Goal: Task Accomplishment & Management: Use online tool/utility

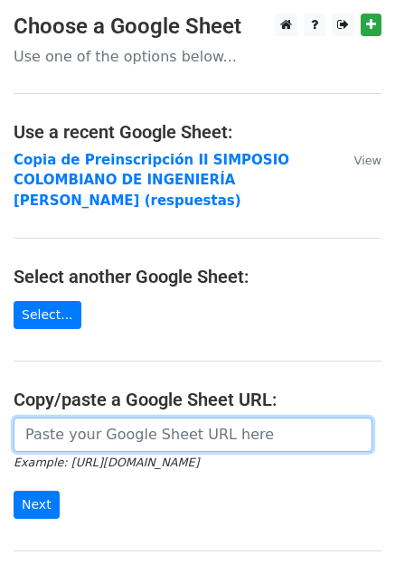
click at [103, 449] on input "url" at bounding box center [193, 434] width 359 height 34
paste input "https://docs.google.com/spreadsheets/d/17dTdhzBGU0XEdr5FwYv-6jlyo2ll-nPbSud8w6z…"
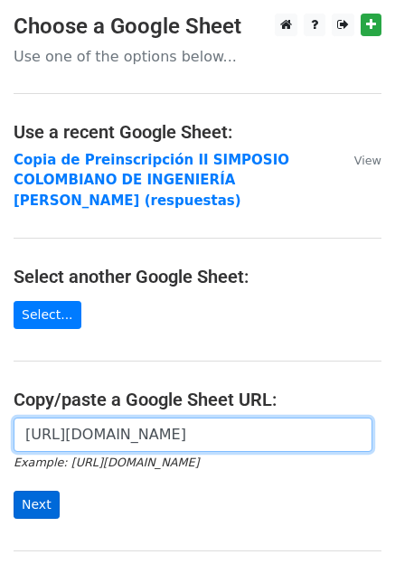
type input "https://docs.google.com/spreadsheets/d/17dTdhzBGU0XEdr5FwYv-6jlyo2ll-nPbSud8w6z…"
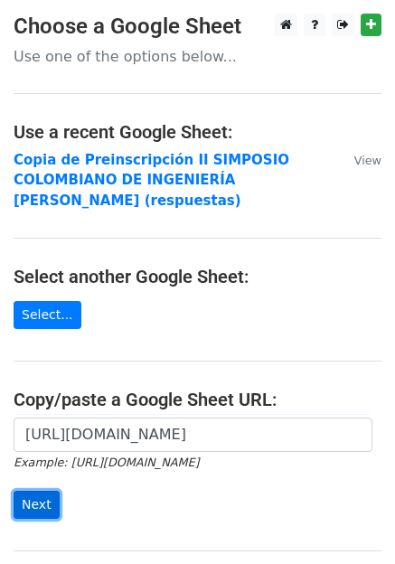
click at [33, 506] on input "Next" at bounding box center [37, 504] width 46 height 28
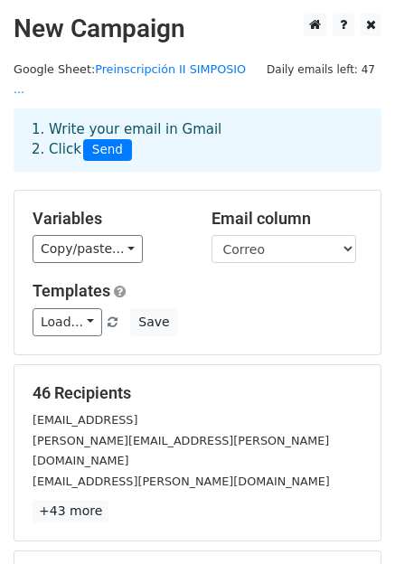
click at [91, 245] on div "Variables Copy/paste... {{Nombre}} {{Correo}} Email column Nombre Correo Templa…" at bounding box center [197, 272] width 366 height 163
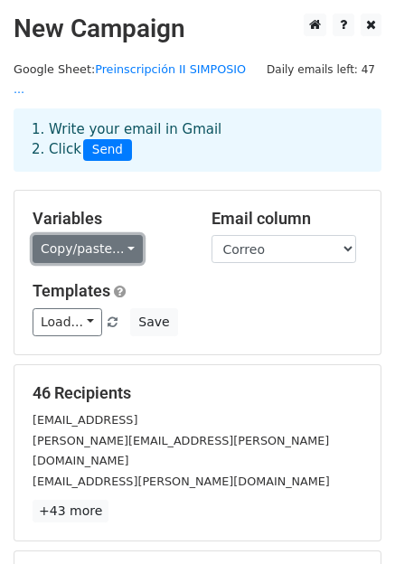
click at [100, 235] on link "Copy/paste..." at bounding box center [88, 249] width 110 height 28
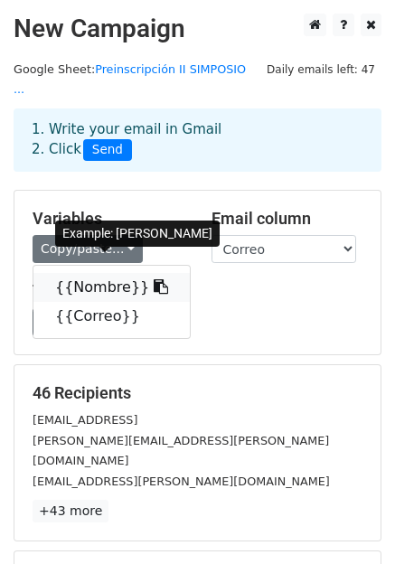
click at [72, 273] on link "{{Nombre}}" at bounding box center [111, 287] width 156 height 29
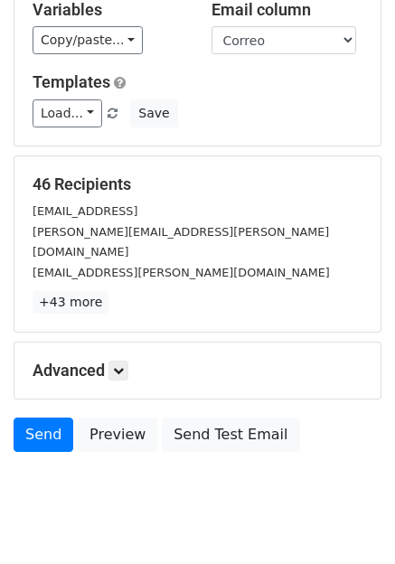
scroll to position [210, 0]
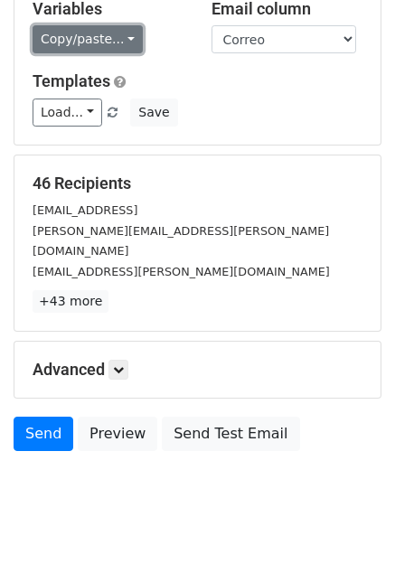
click at [119, 31] on link "Copy/paste..." at bounding box center [88, 39] width 110 height 28
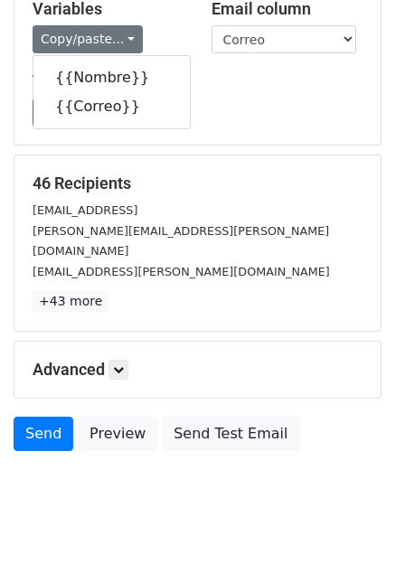
click at [248, 119] on div "Variables Copy/paste... {{Nombre}} {{Correo}} Email column Nombre Correo Templa…" at bounding box center [197, 62] width 366 height 163
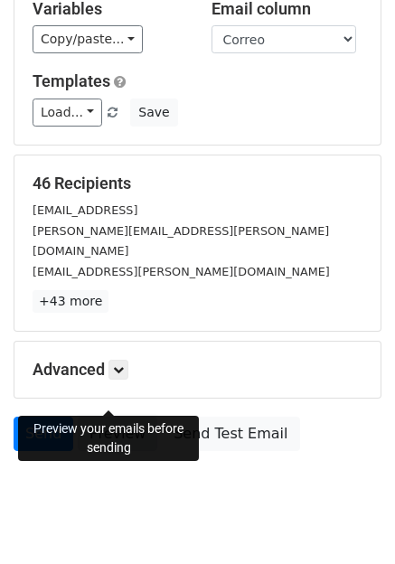
click at [87, 416] on link "Preview" at bounding box center [117, 433] width 79 height 34
click at [39, 416] on link "Send" at bounding box center [44, 433] width 60 height 34
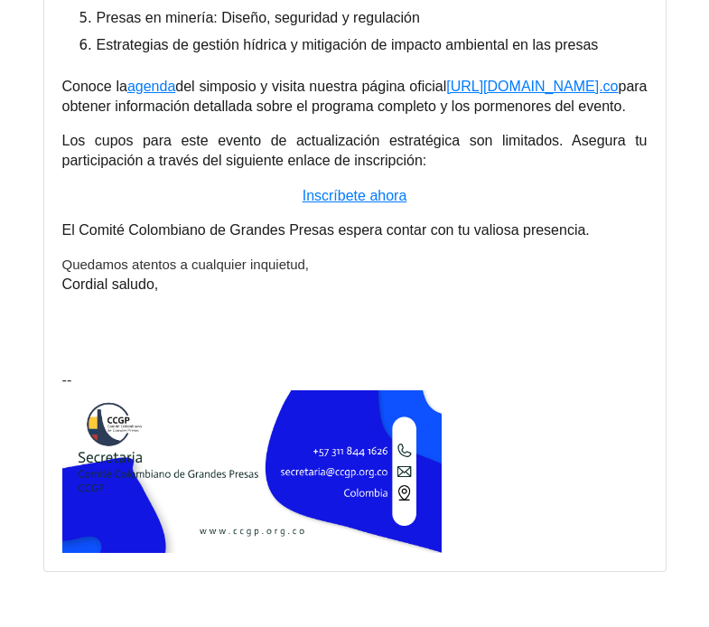
scroll to position [50105, 0]
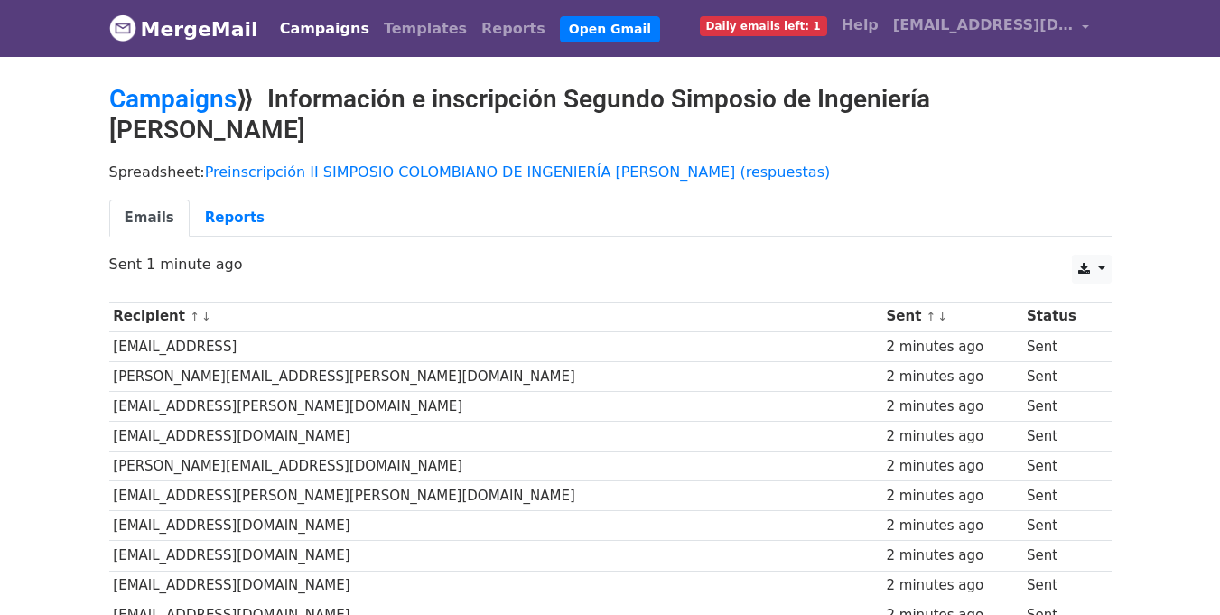
click at [825, 24] on span "Daily emails left: 1" at bounding box center [763, 26] width 127 height 20
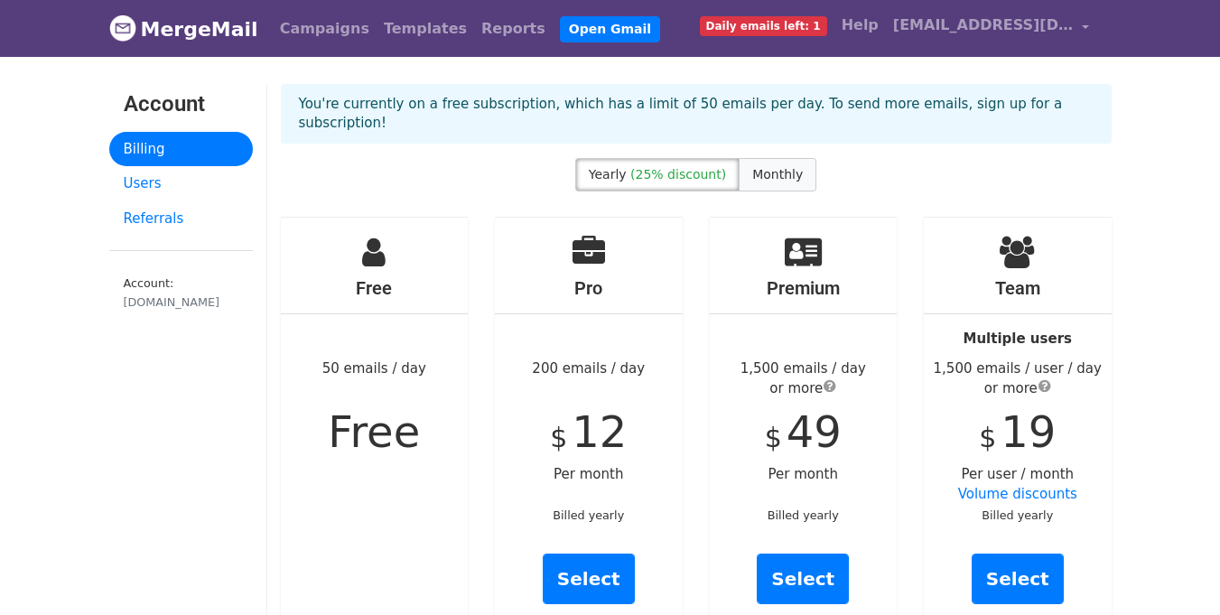
click at [777, 167] on span "Monthly" at bounding box center [777, 174] width 51 height 14
click at [233, 187] on link "Users" at bounding box center [181, 183] width 144 height 35
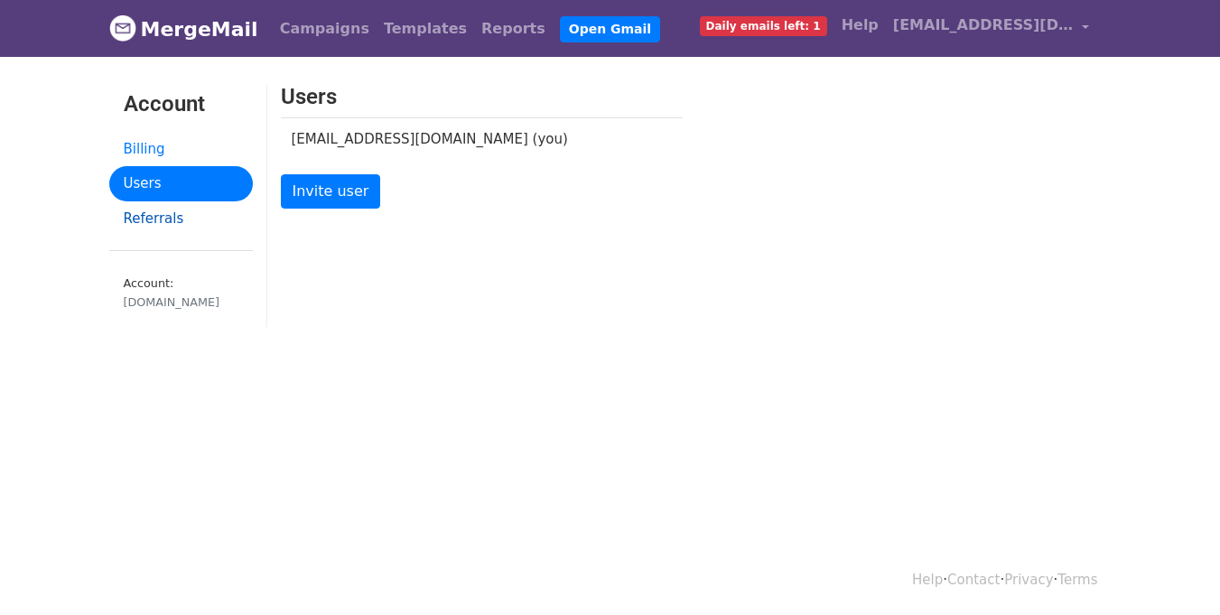
click at [190, 217] on link "Referrals" at bounding box center [181, 218] width 144 height 35
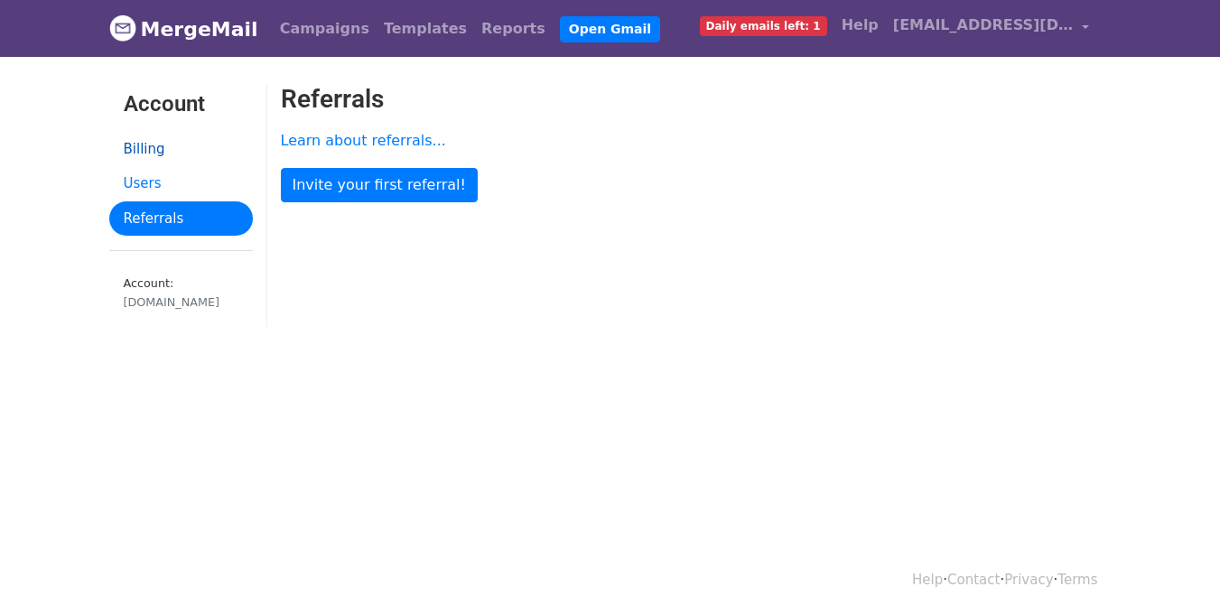
click at [217, 153] on link "Billing" at bounding box center [181, 149] width 144 height 35
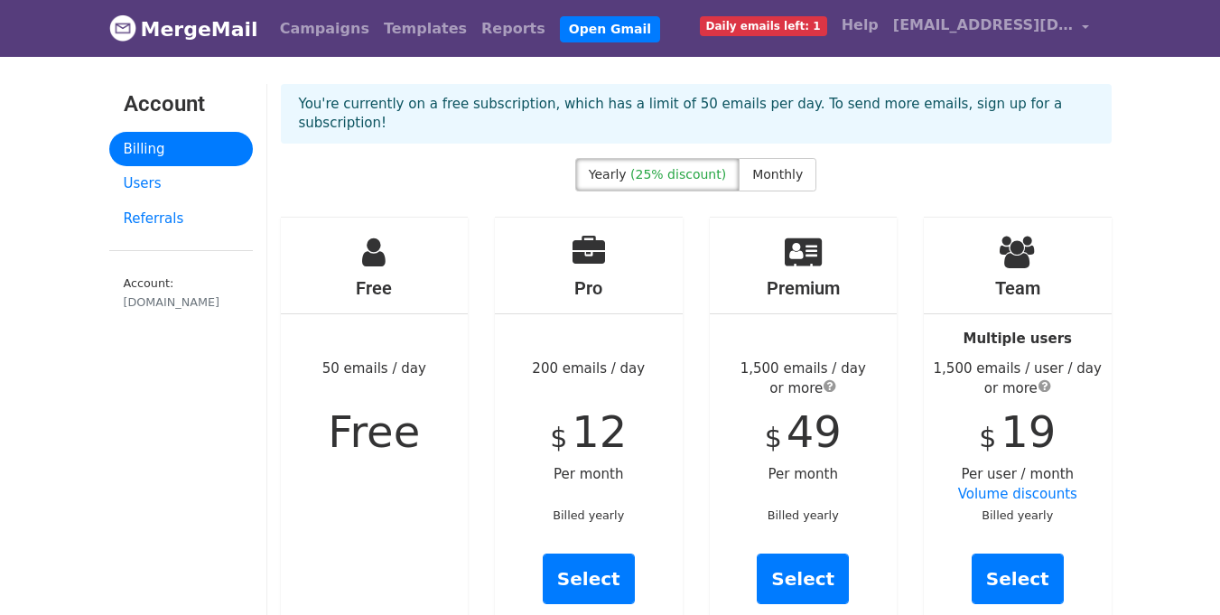
click at [313, 33] on link "Campaigns" at bounding box center [325, 29] width 104 height 36
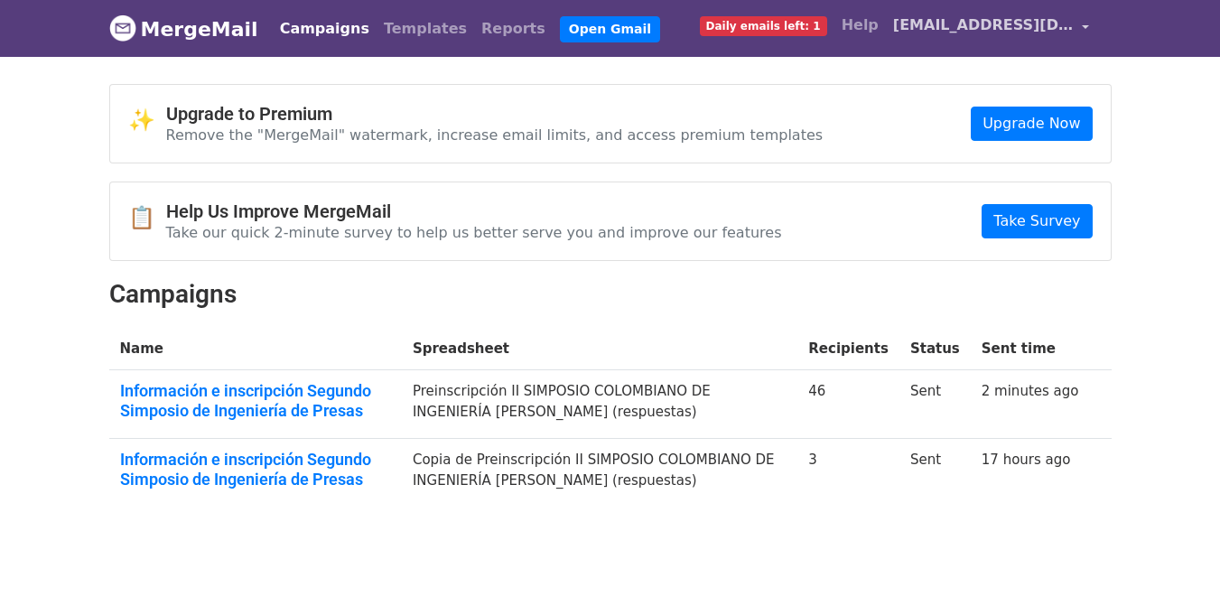
click at [1080, 23] on link "[EMAIL_ADDRESS][DOMAIN_NAME]" at bounding box center [991, 28] width 211 height 42
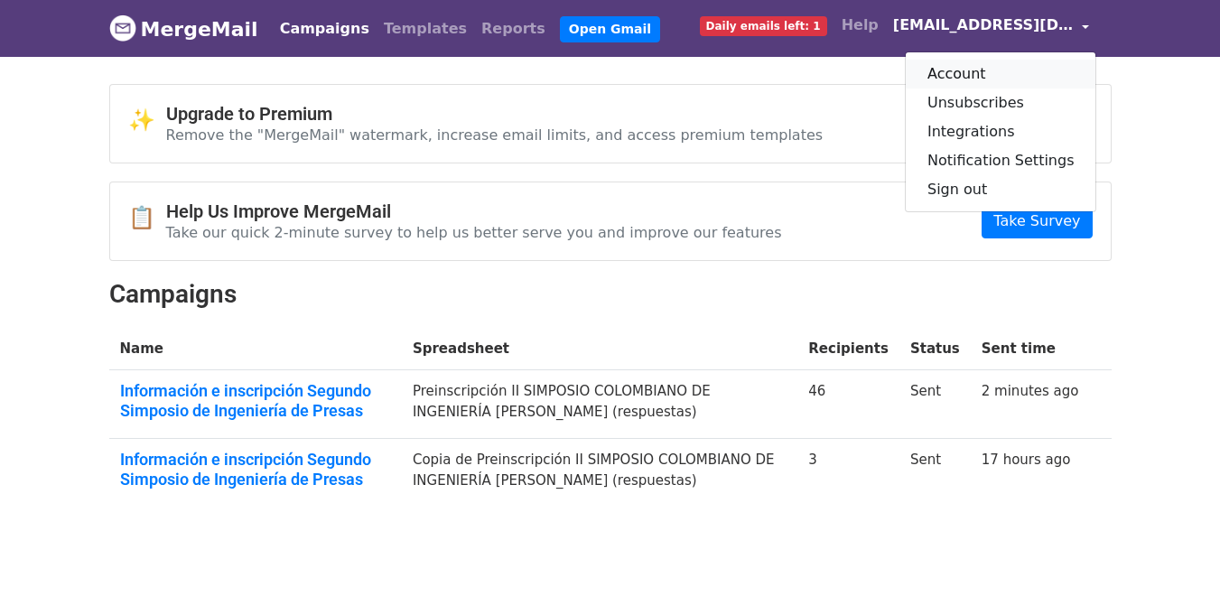
click at [978, 76] on link "Account" at bounding box center [1001, 74] width 191 height 29
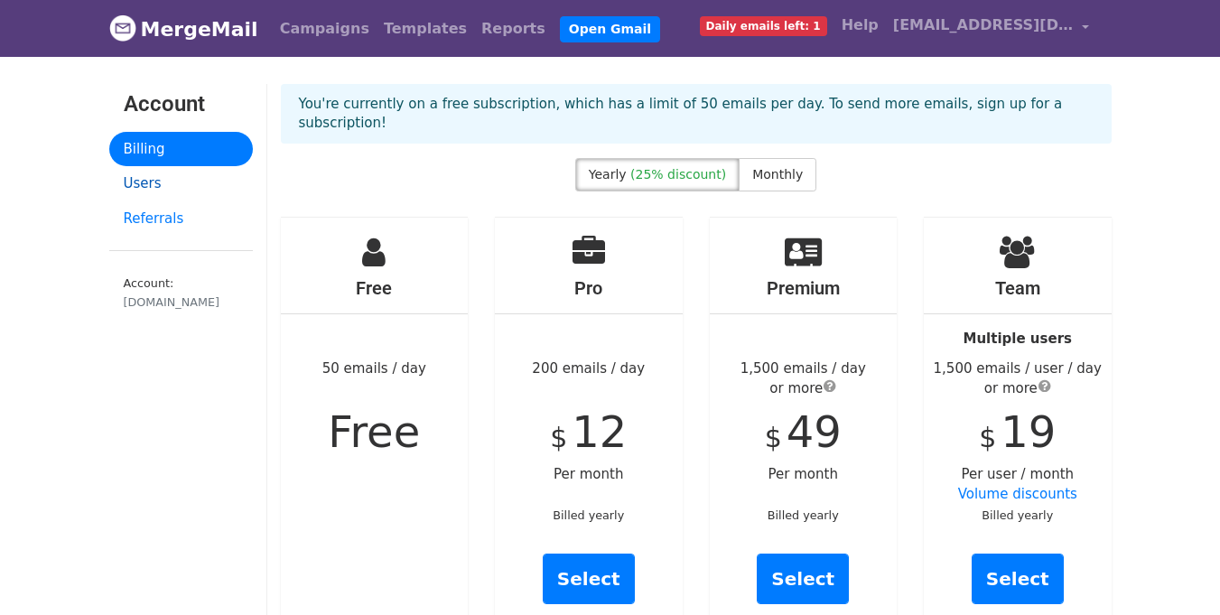
click at [167, 190] on link "Users" at bounding box center [181, 183] width 144 height 35
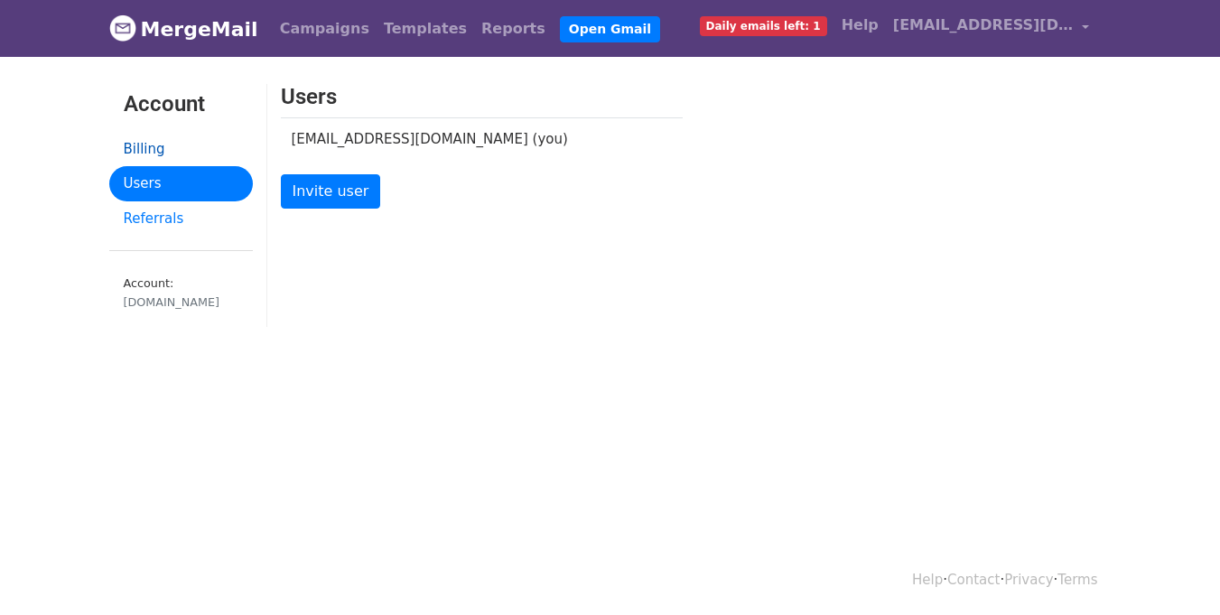
click at [165, 158] on link "Billing" at bounding box center [181, 149] width 144 height 35
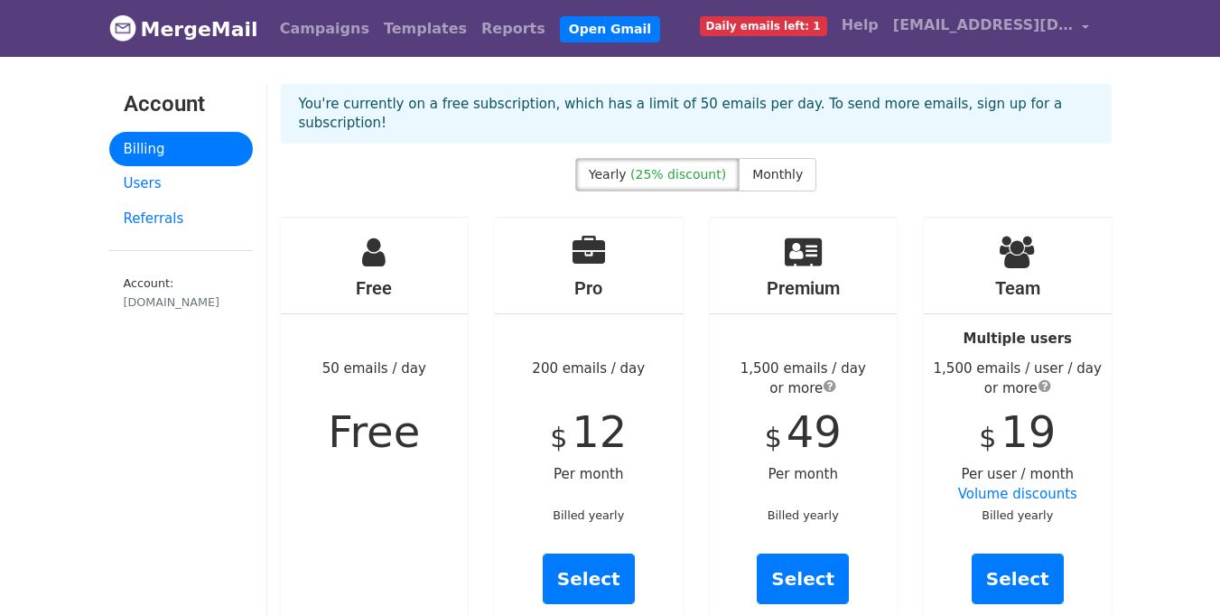
click at [827, 24] on span "Daily emails left: 1" at bounding box center [763, 26] width 127 height 20
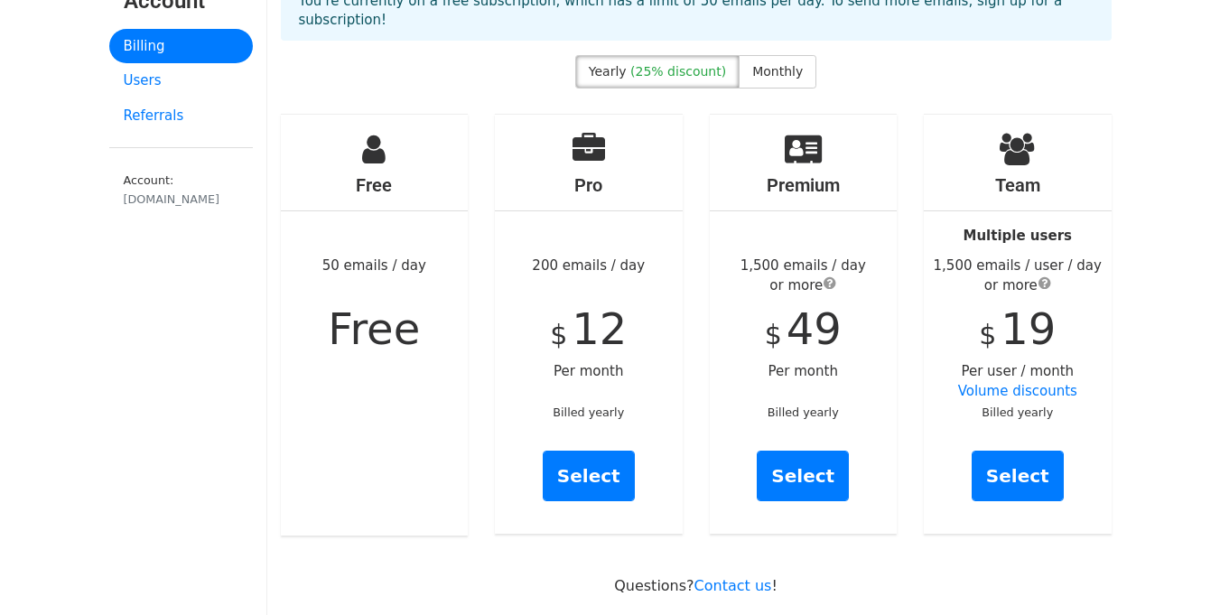
scroll to position [99, 0]
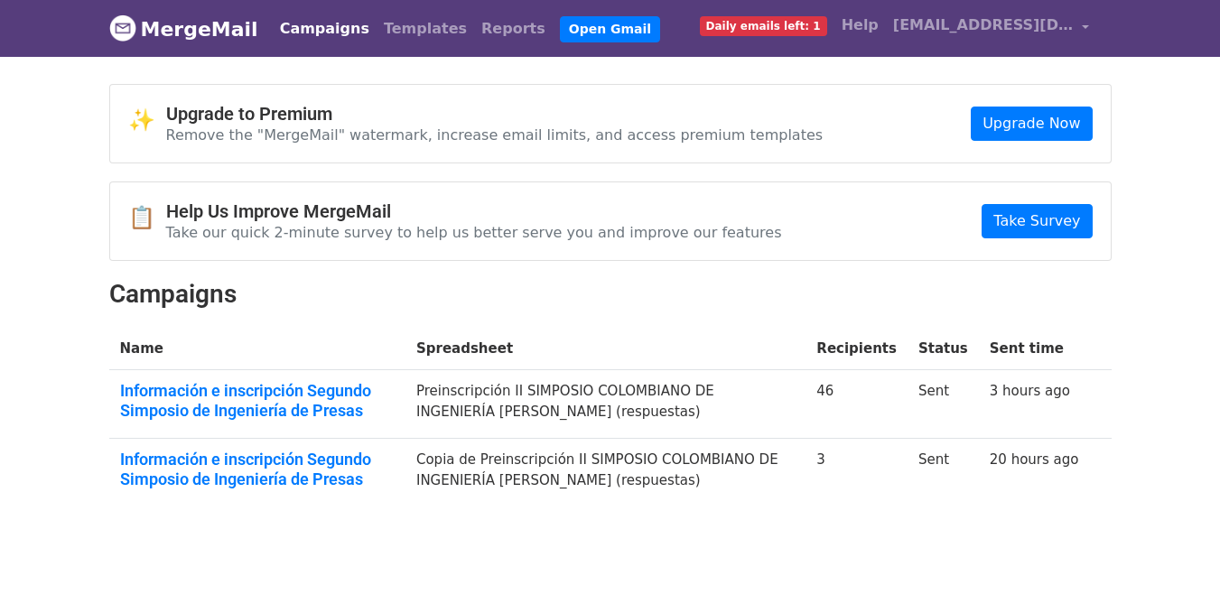
click at [827, 27] on span "Daily emails left: 1" at bounding box center [763, 26] width 127 height 20
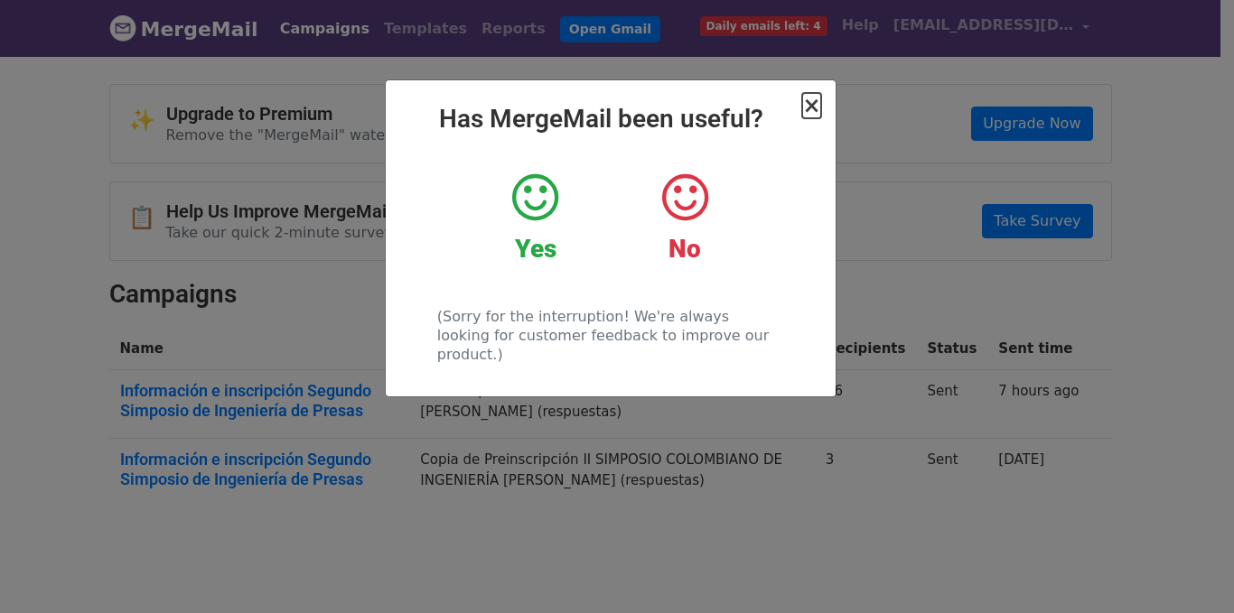
click at [812, 107] on span "×" at bounding box center [811, 105] width 18 height 25
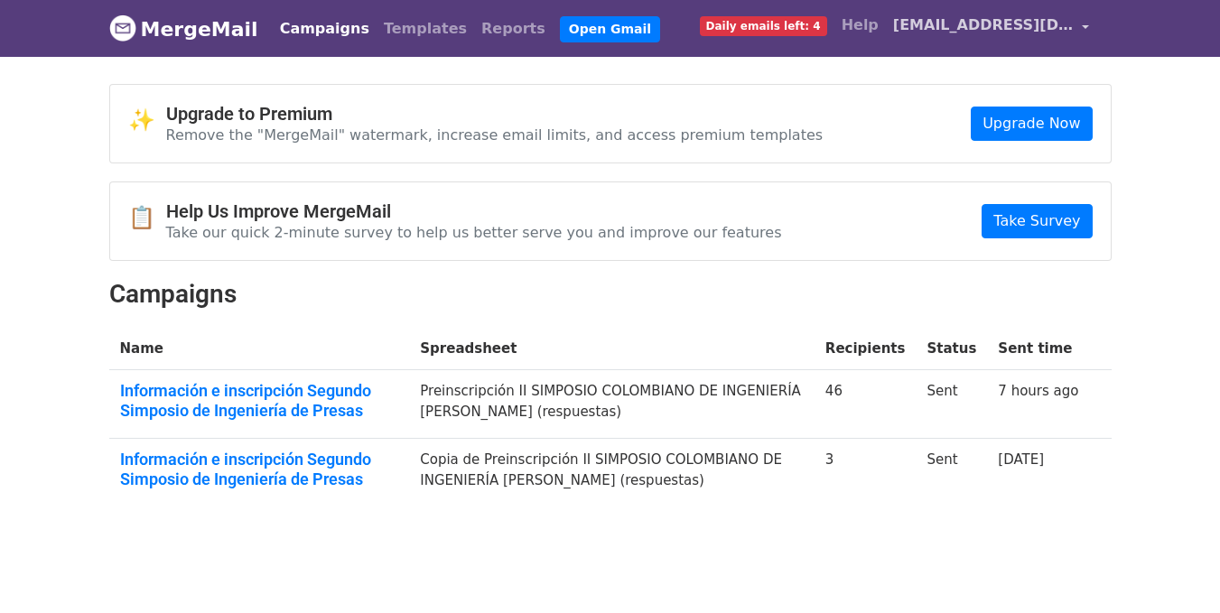
click at [1006, 29] on span "[EMAIL_ADDRESS][DOMAIN_NAME]" at bounding box center [983, 25] width 181 height 22
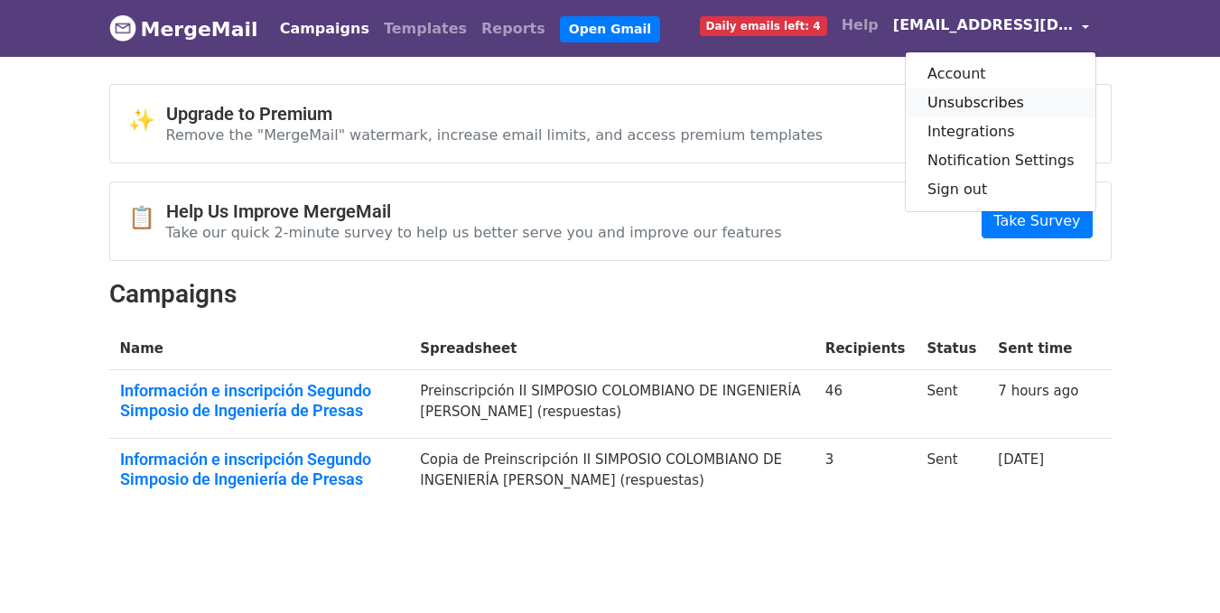
click at [986, 103] on link "Unsubscribes" at bounding box center [1001, 103] width 191 height 29
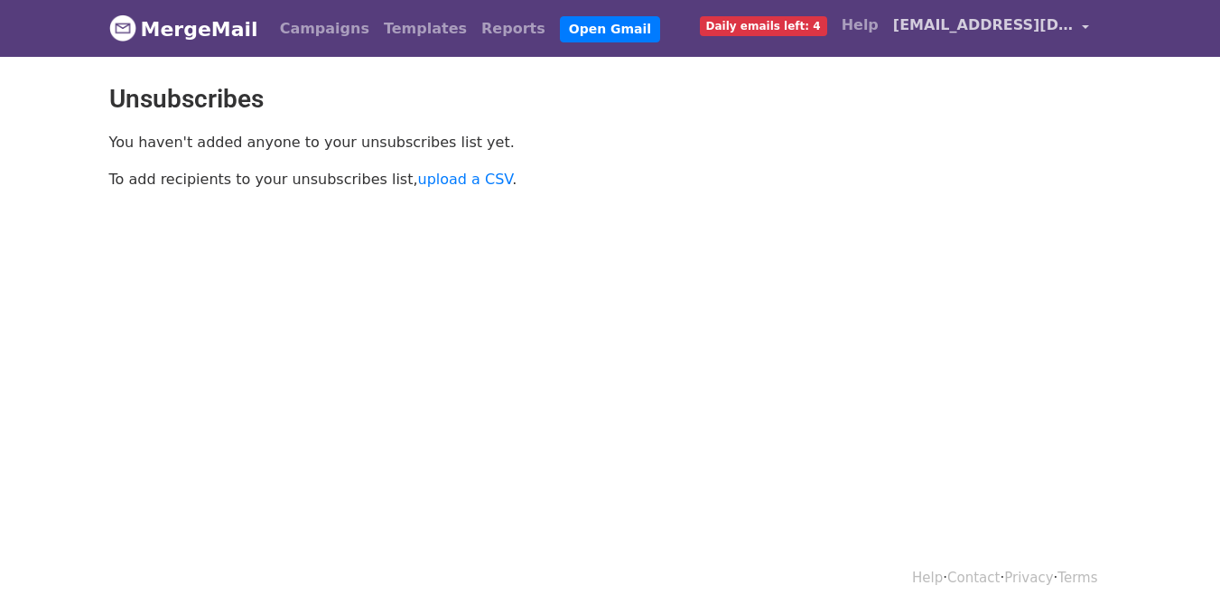
click at [1049, 33] on span "[EMAIL_ADDRESS][DOMAIN_NAME]" at bounding box center [983, 25] width 181 height 22
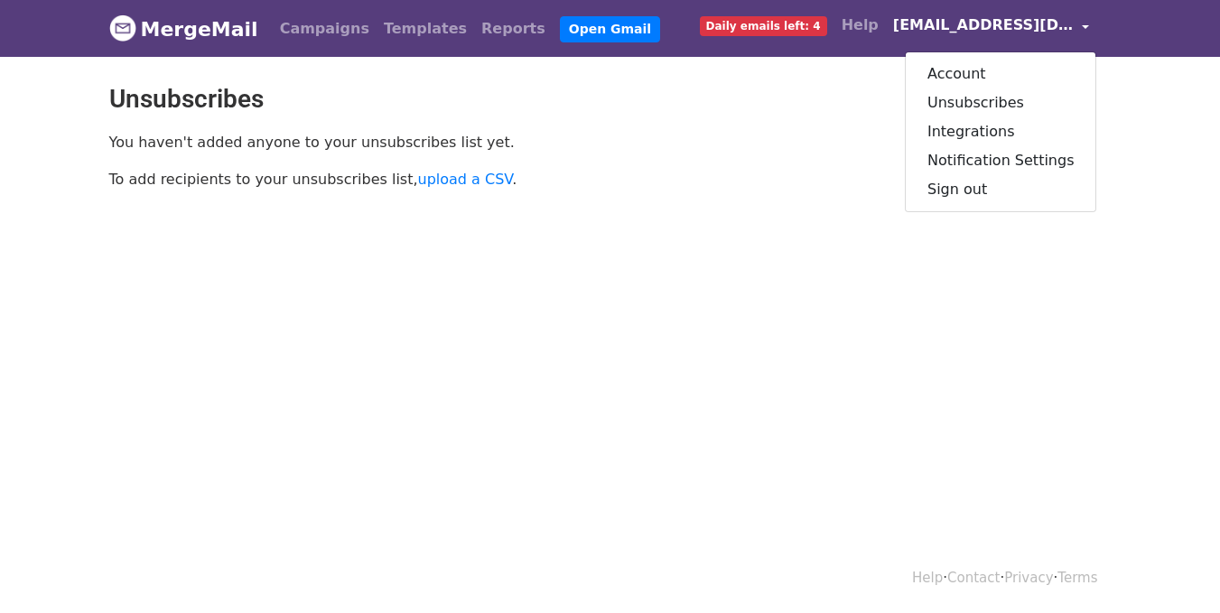
click at [1013, 58] on div "Account Unsubscribes Integrations Notification Settings Sign out" at bounding box center [1001, 131] width 192 height 161
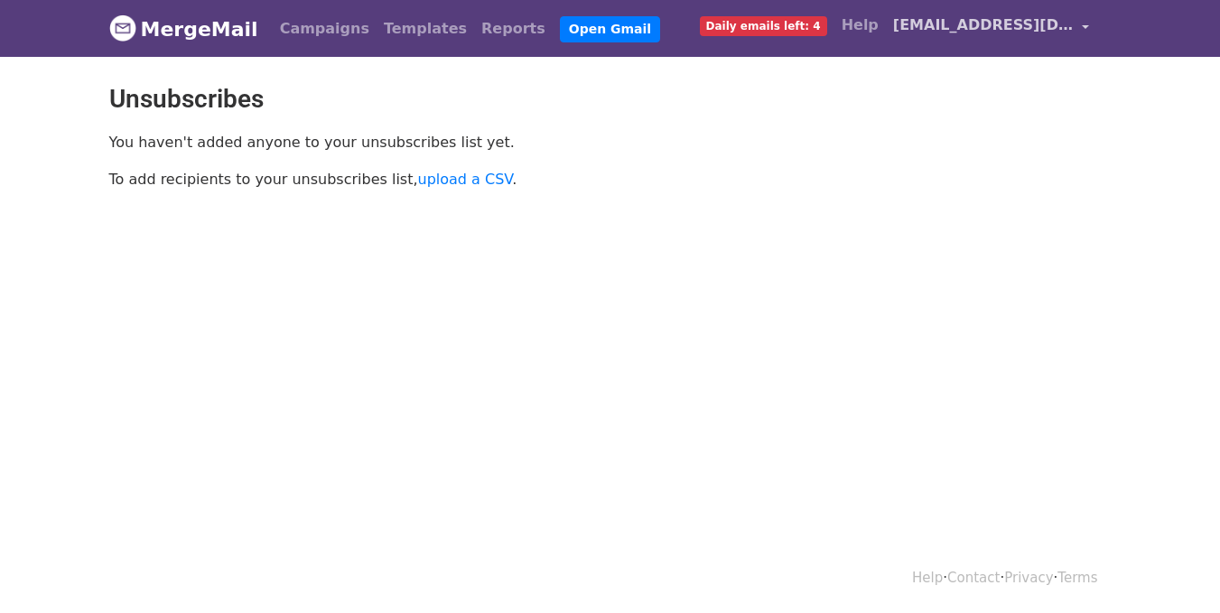
click at [1001, 20] on span "[EMAIL_ADDRESS][DOMAIN_NAME]" at bounding box center [983, 25] width 181 height 22
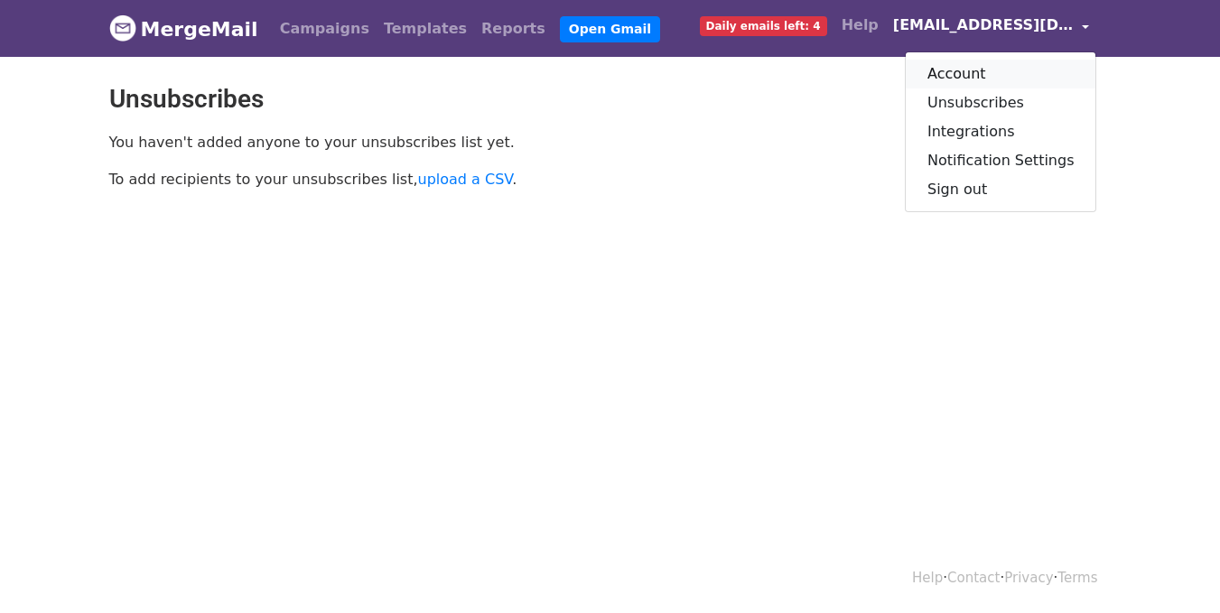
click at [956, 78] on link "Account" at bounding box center [1001, 74] width 191 height 29
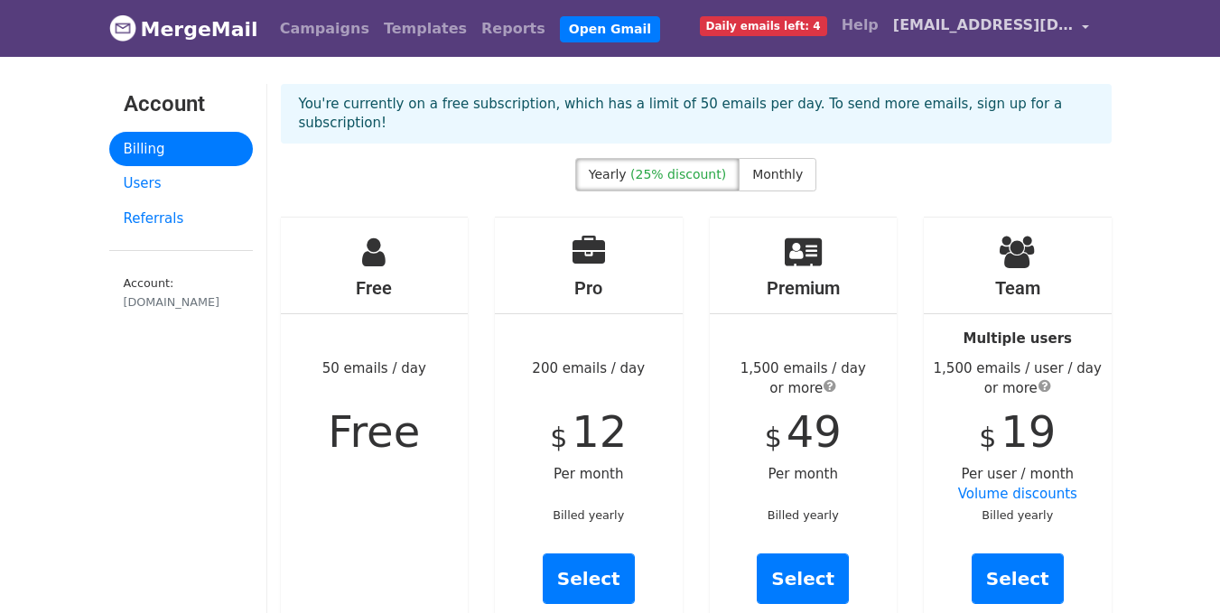
click at [1082, 28] on link "[EMAIL_ADDRESS][DOMAIN_NAME]" at bounding box center [991, 28] width 211 height 42
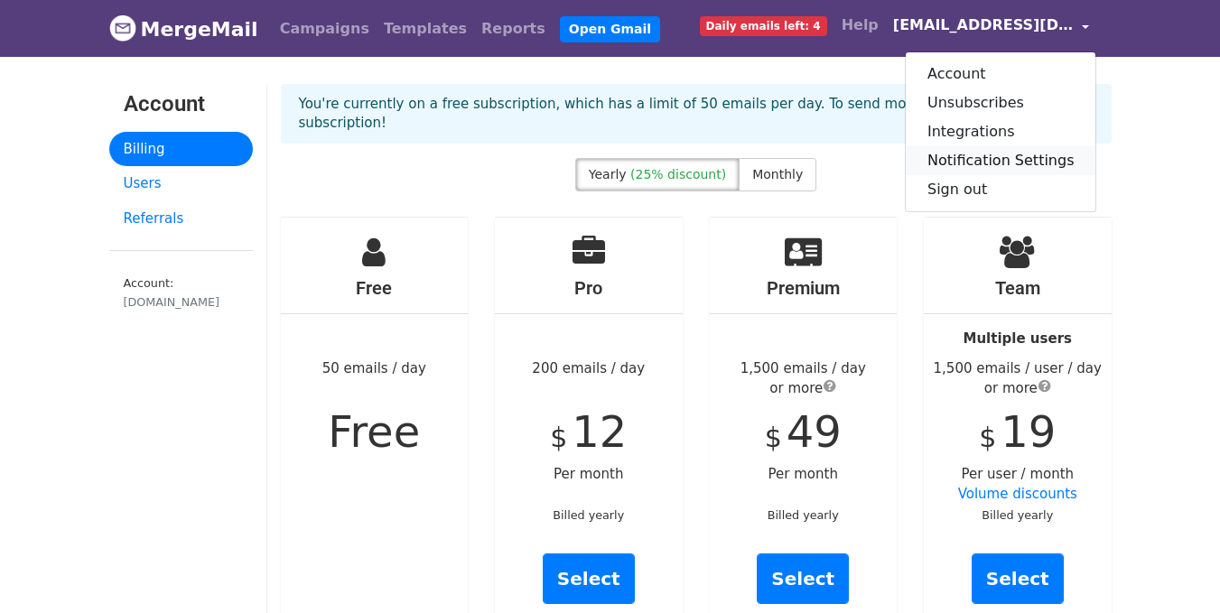
click at [1065, 164] on link "Notification Settings" at bounding box center [1001, 160] width 191 height 29
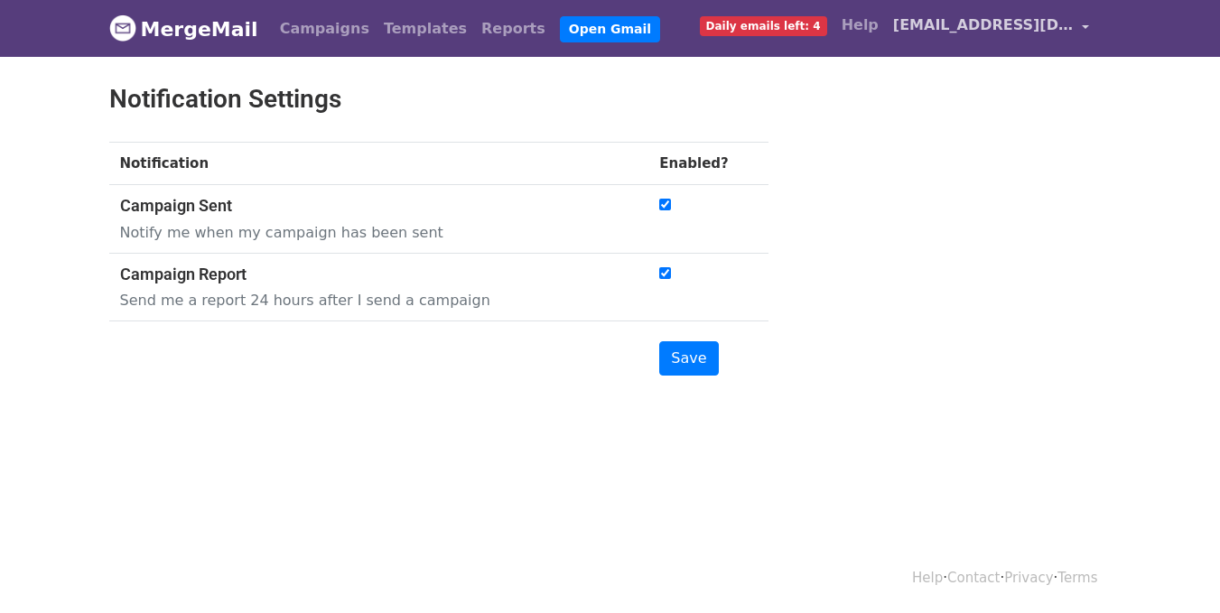
click at [1018, 20] on span "[EMAIL_ADDRESS][DOMAIN_NAME]" at bounding box center [983, 25] width 181 height 22
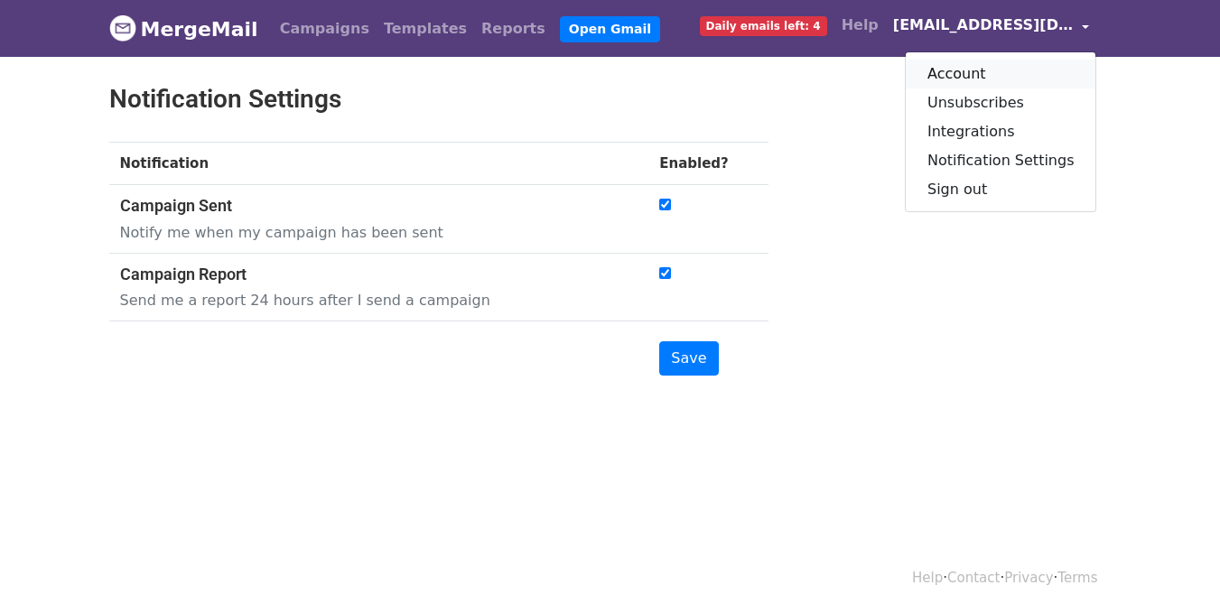
click at [1031, 68] on link "Account" at bounding box center [1001, 74] width 191 height 29
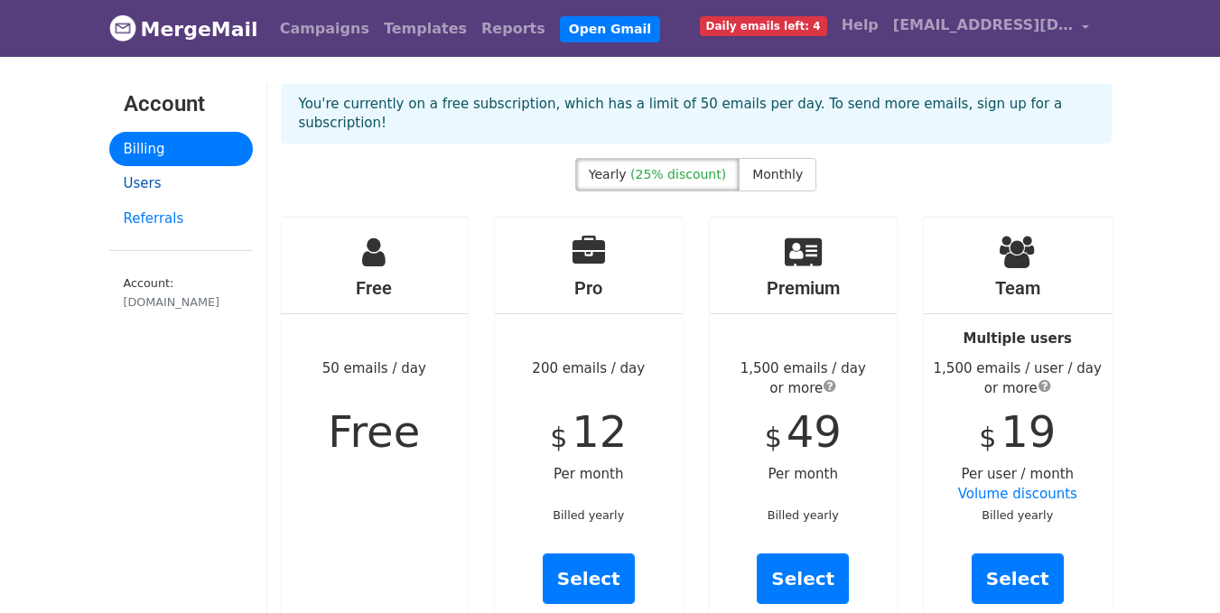
click at [166, 180] on link "Users" at bounding box center [181, 183] width 144 height 35
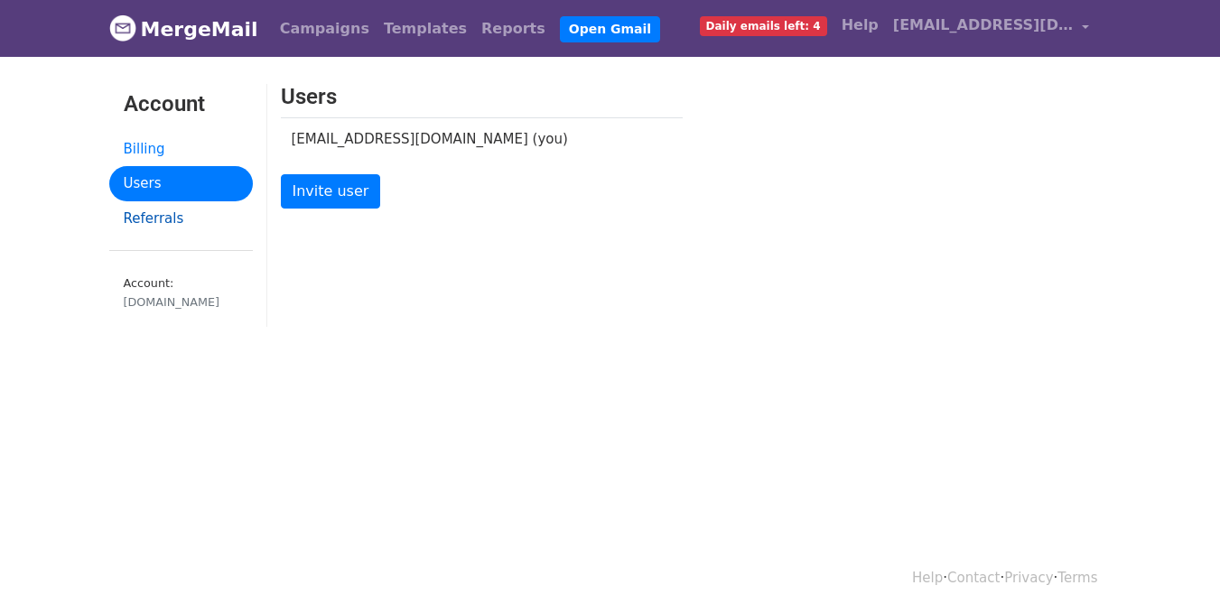
click at [157, 212] on link "Referrals" at bounding box center [181, 218] width 144 height 35
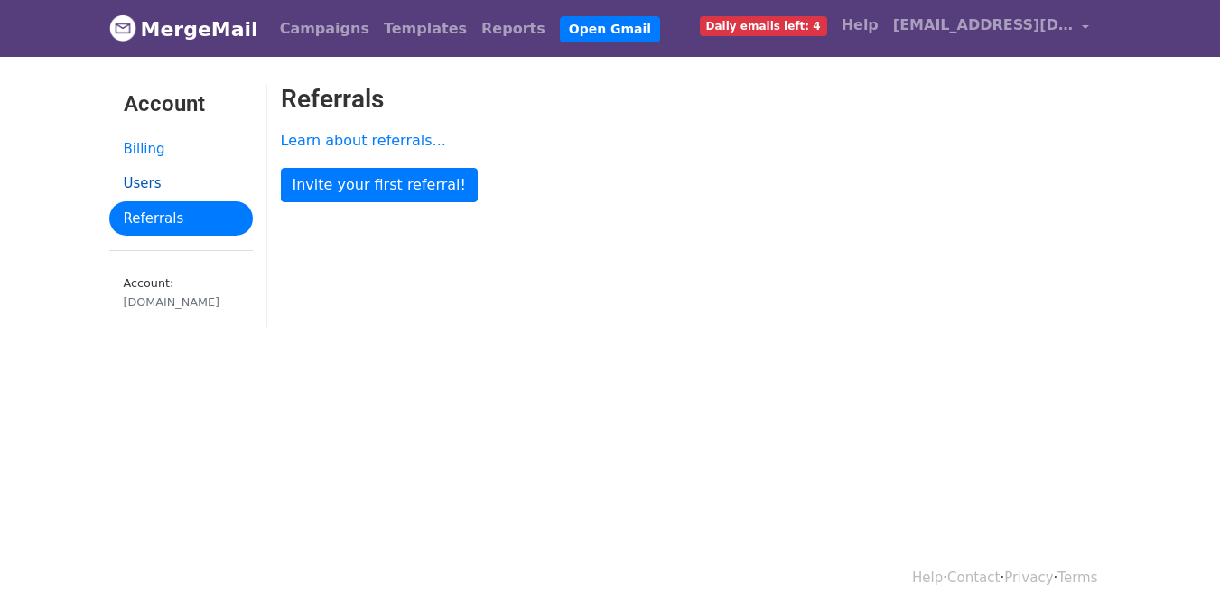
click at [156, 197] on link "Users" at bounding box center [181, 183] width 144 height 35
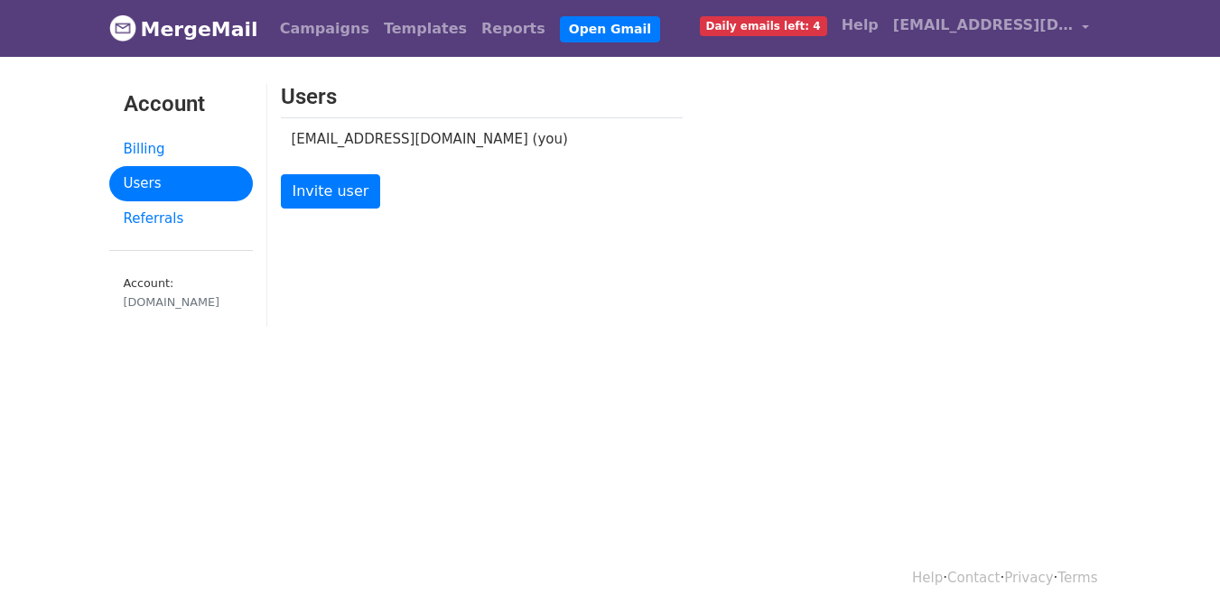
click at [365, 150] on td "[EMAIL_ADDRESS][DOMAIN_NAME] (you)" at bounding box center [468, 138] width 375 height 42
click at [383, 137] on td "[EMAIL_ADDRESS][DOMAIN_NAME] (you)" at bounding box center [468, 138] width 375 height 42
click at [322, 34] on link "Campaigns" at bounding box center [325, 29] width 104 height 36
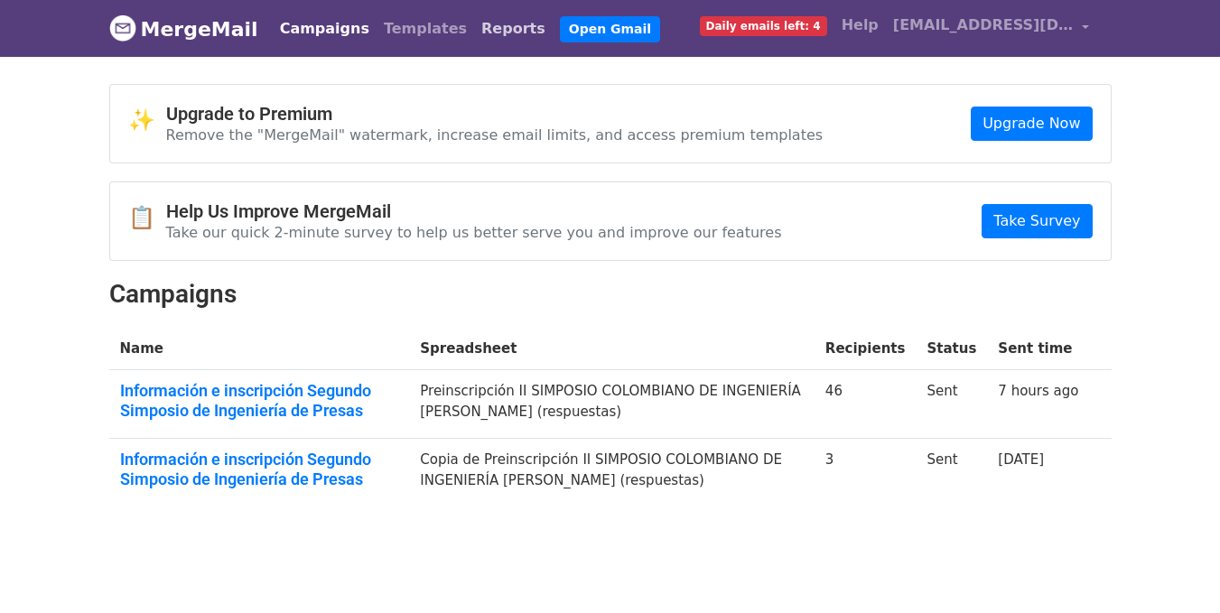
click at [474, 26] on link "Reports" at bounding box center [513, 29] width 79 height 36
click at [474, 15] on link "Reports" at bounding box center [513, 29] width 79 height 36
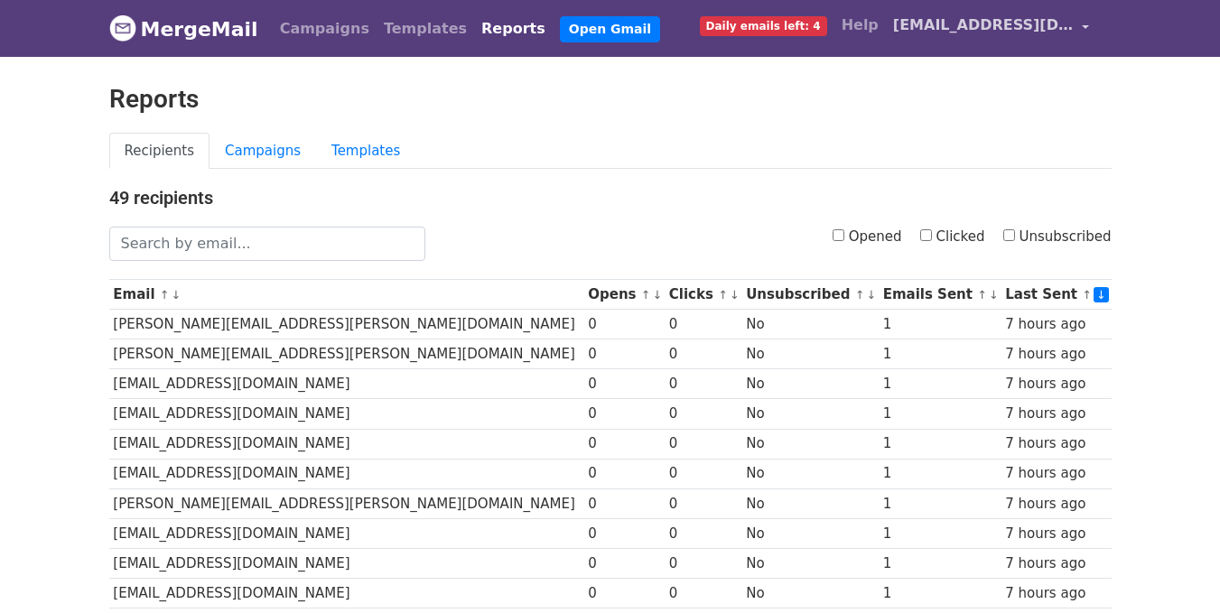
click at [983, 33] on span "[EMAIL_ADDRESS][DOMAIN_NAME]" at bounding box center [983, 25] width 181 height 22
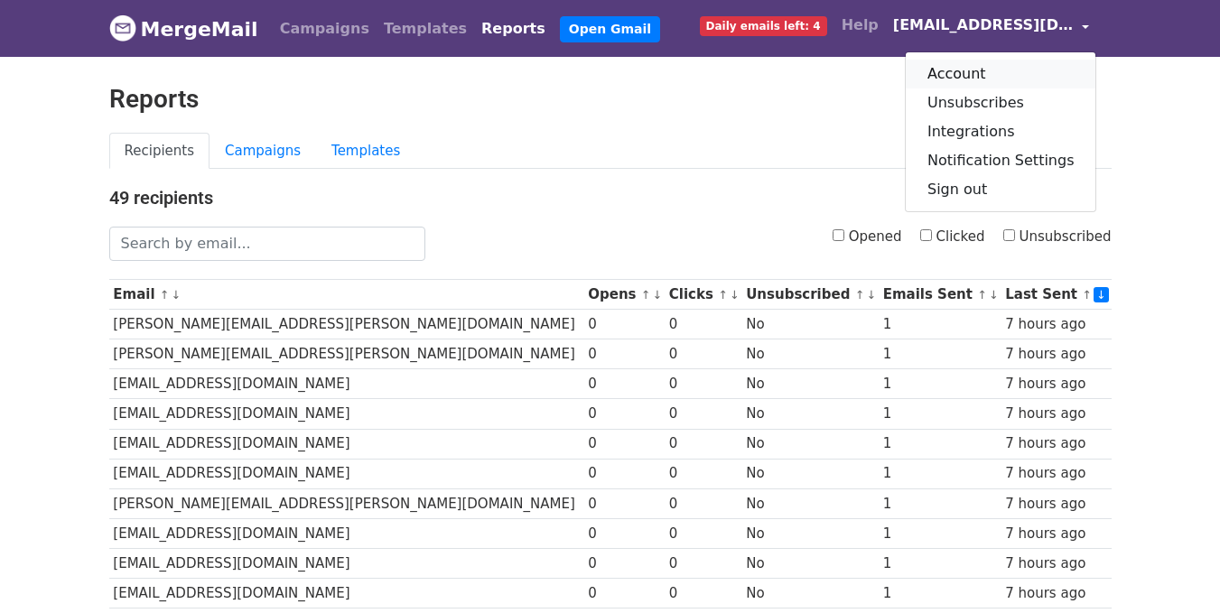
click at [958, 63] on link "Account" at bounding box center [1001, 74] width 191 height 29
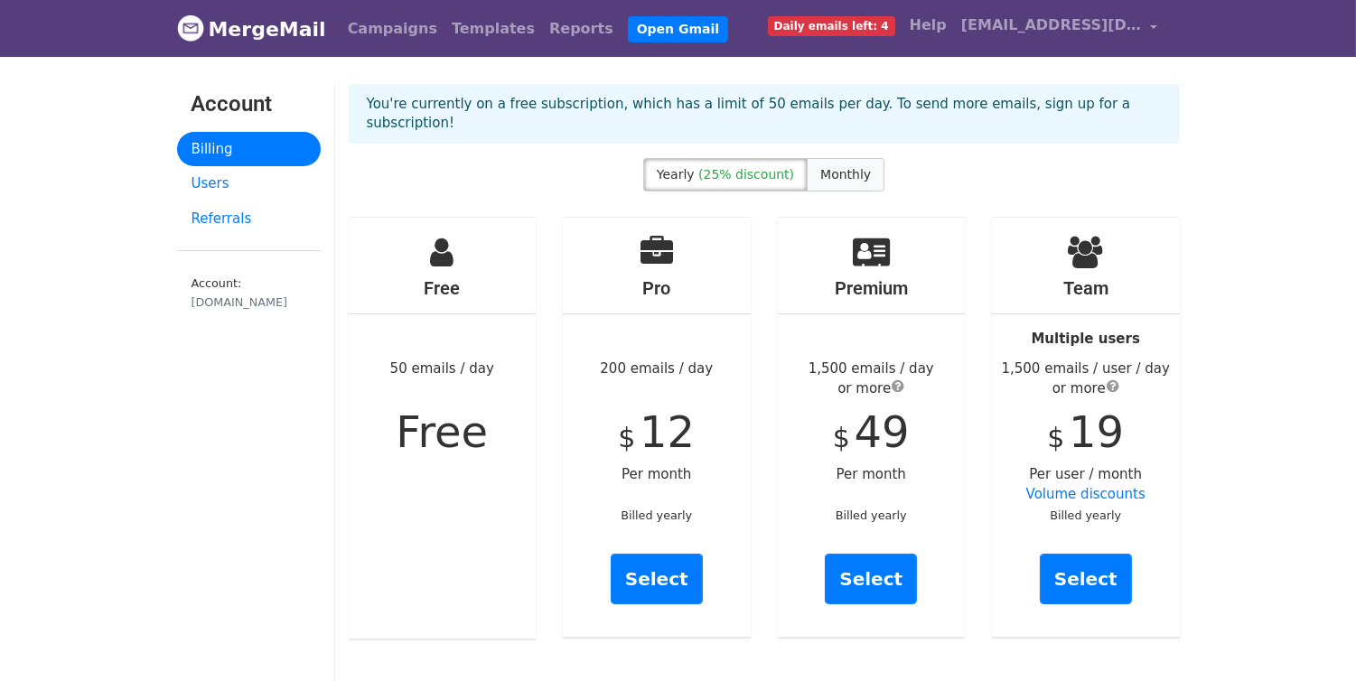
click at [831, 167] on span "Monthly" at bounding box center [845, 174] width 51 height 14
click at [228, 300] on div "[DOMAIN_NAME]" at bounding box center [248, 302] width 115 height 17
click at [233, 302] on div "[DOMAIN_NAME]" at bounding box center [248, 302] width 115 height 17
click at [283, 197] on link "Users" at bounding box center [249, 183] width 144 height 35
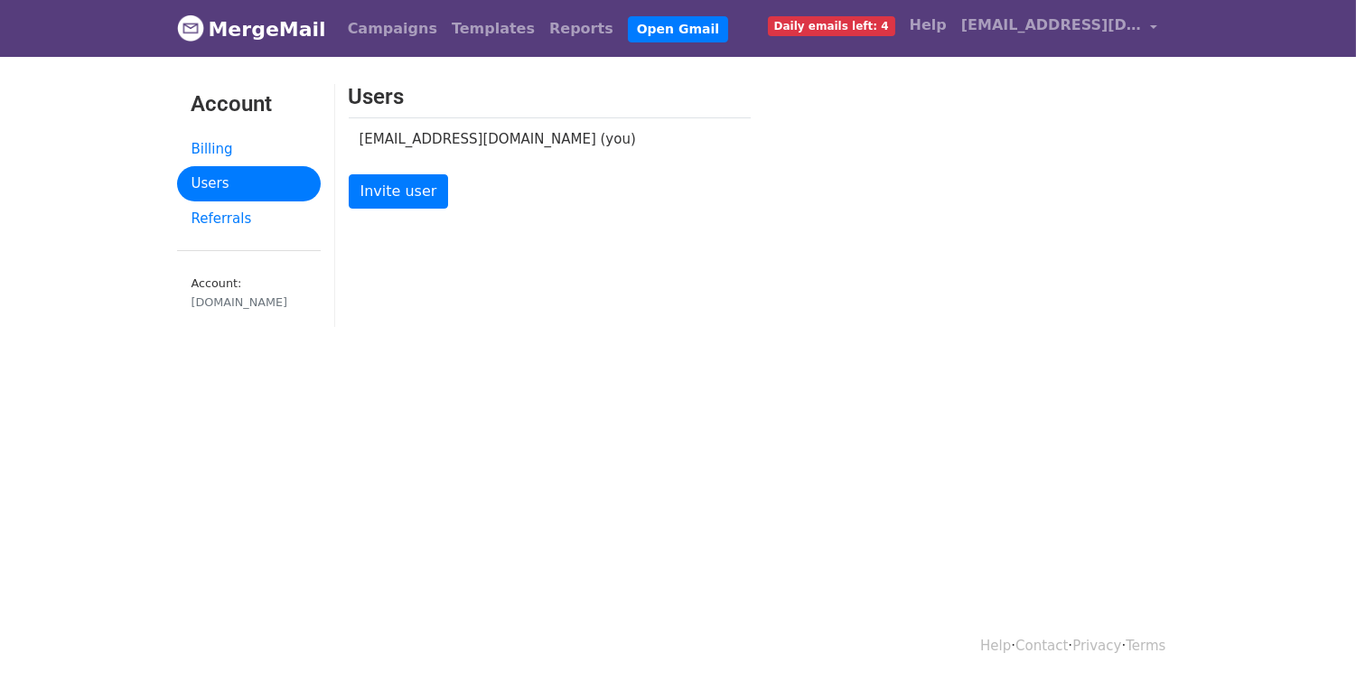
drag, startPoint x: 0, startPoint y: 0, endPoint x: 435, endPoint y: 141, distance: 457.5
click at [435, 141] on td "secretaria@ccgp.org.co (you)" at bounding box center [536, 138] width 375 height 42
click at [1139, 644] on link "Terms" at bounding box center [1145, 646] width 40 height 16
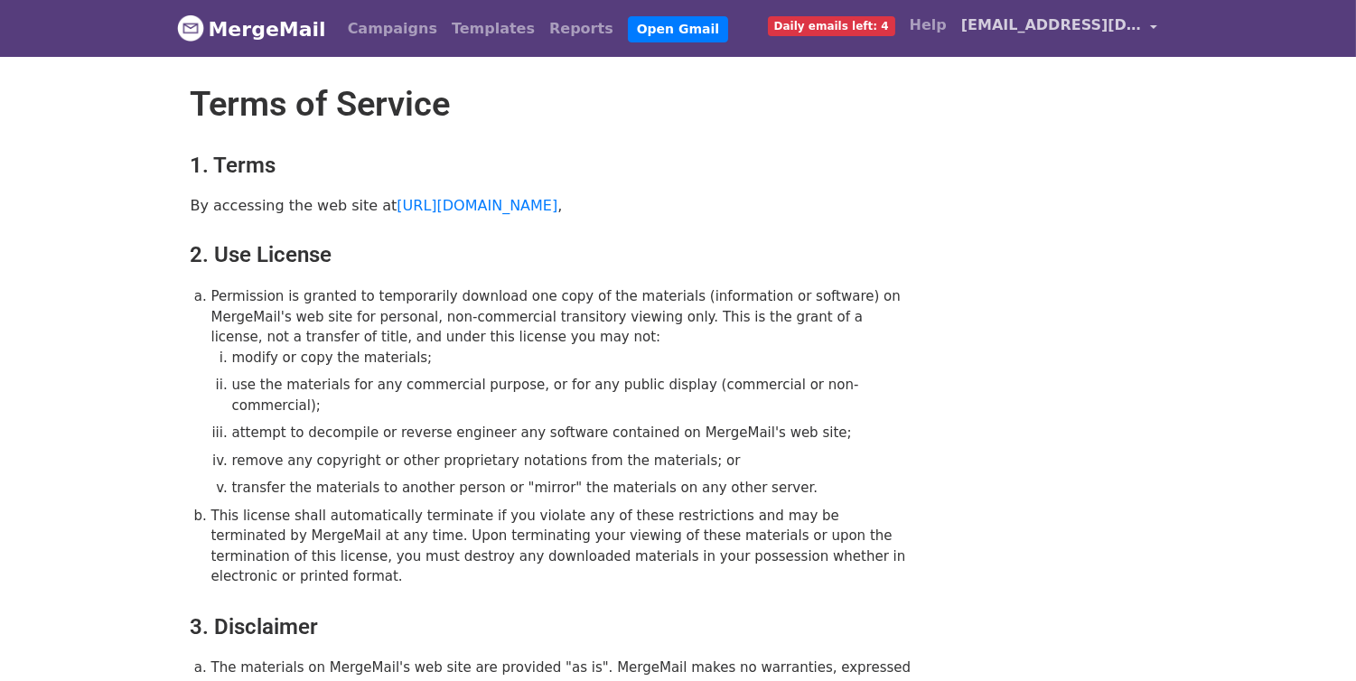
click at [1136, 14] on span "[EMAIL_ADDRESS][DOMAIN_NAME]" at bounding box center [1051, 25] width 181 height 22
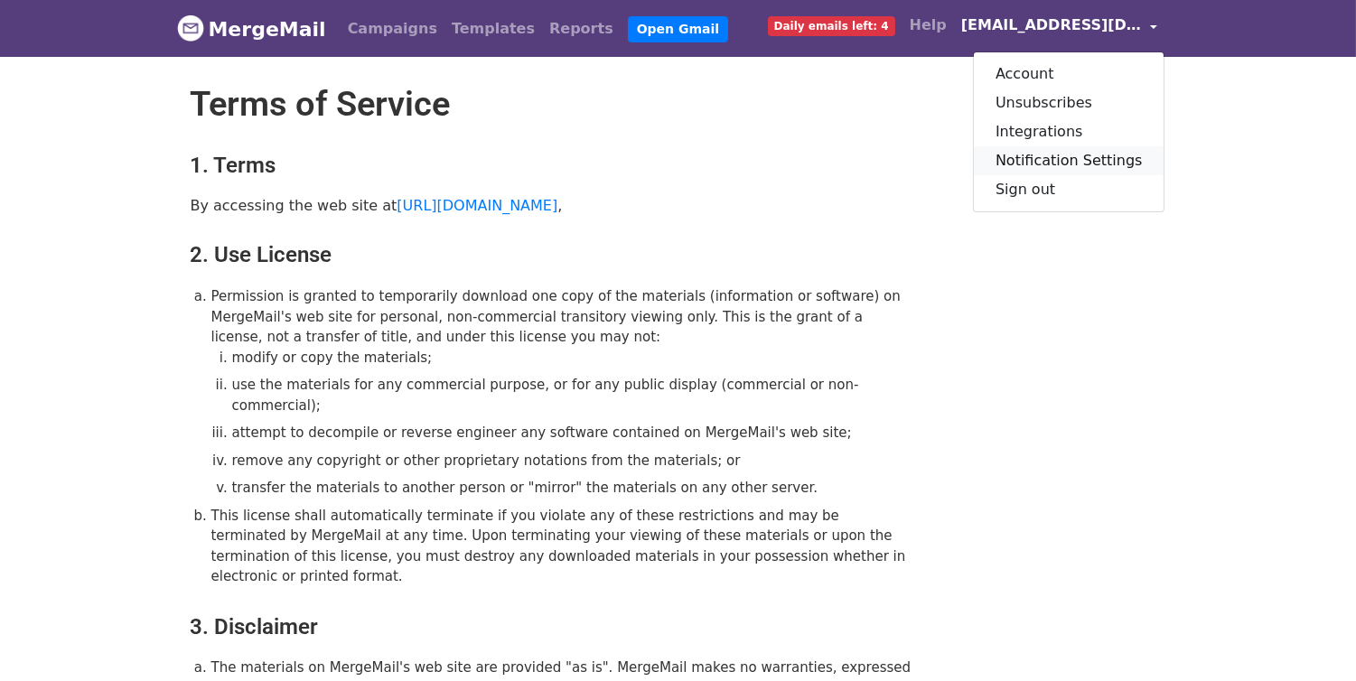
click at [1077, 164] on link "Notification Settings" at bounding box center [1069, 160] width 191 height 29
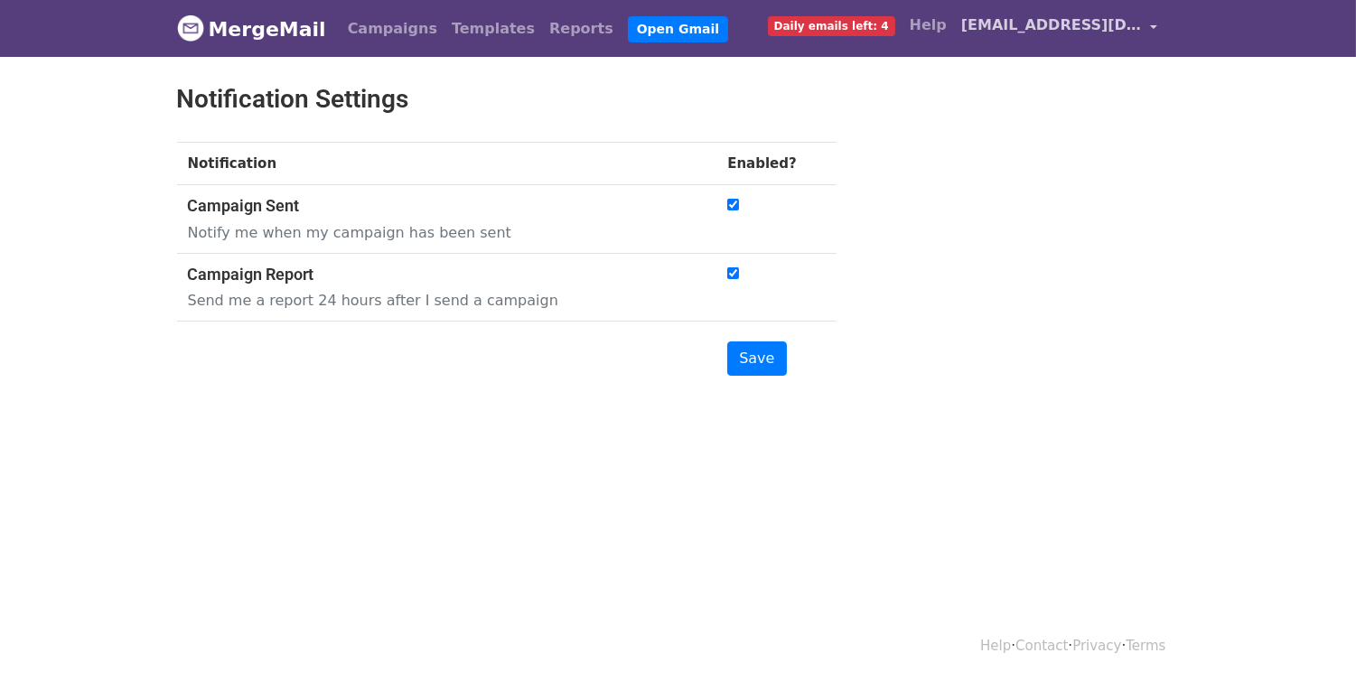
click at [1097, 41] on link "[EMAIL_ADDRESS][DOMAIN_NAME]" at bounding box center [1059, 28] width 211 height 42
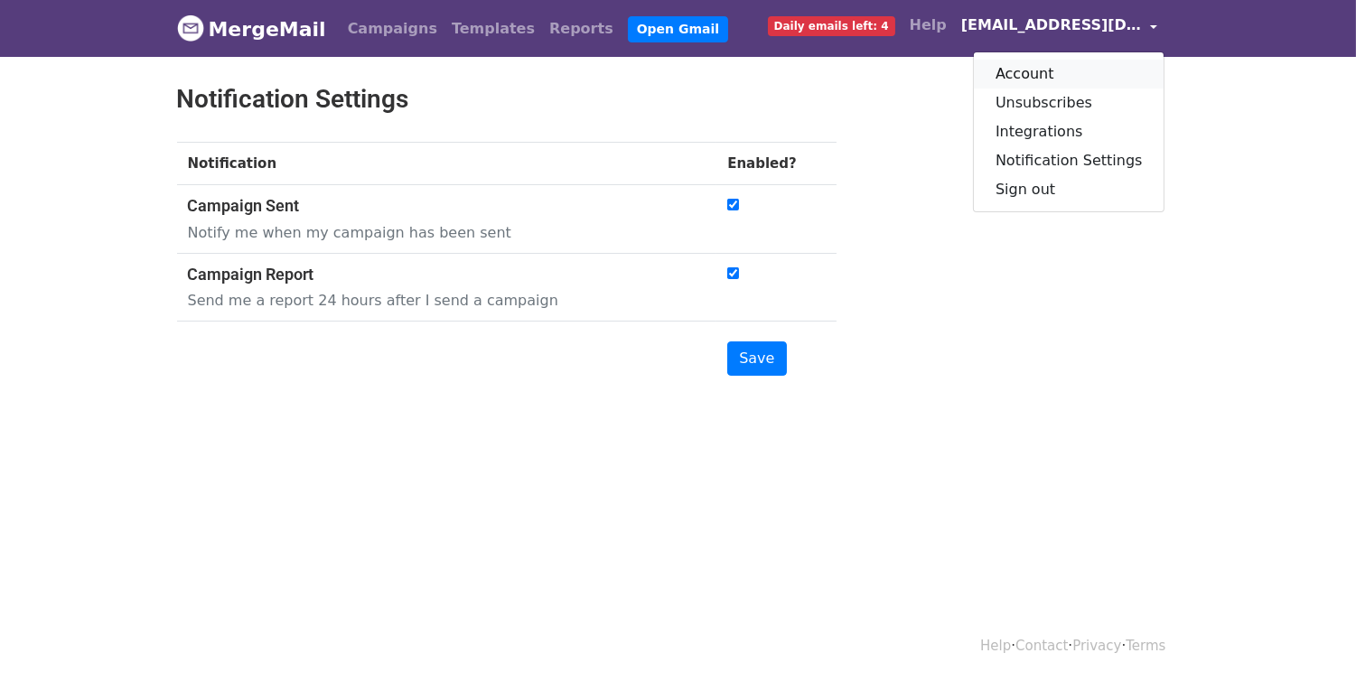
click at [1067, 76] on link "Account" at bounding box center [1069, 74] width 191 height 29
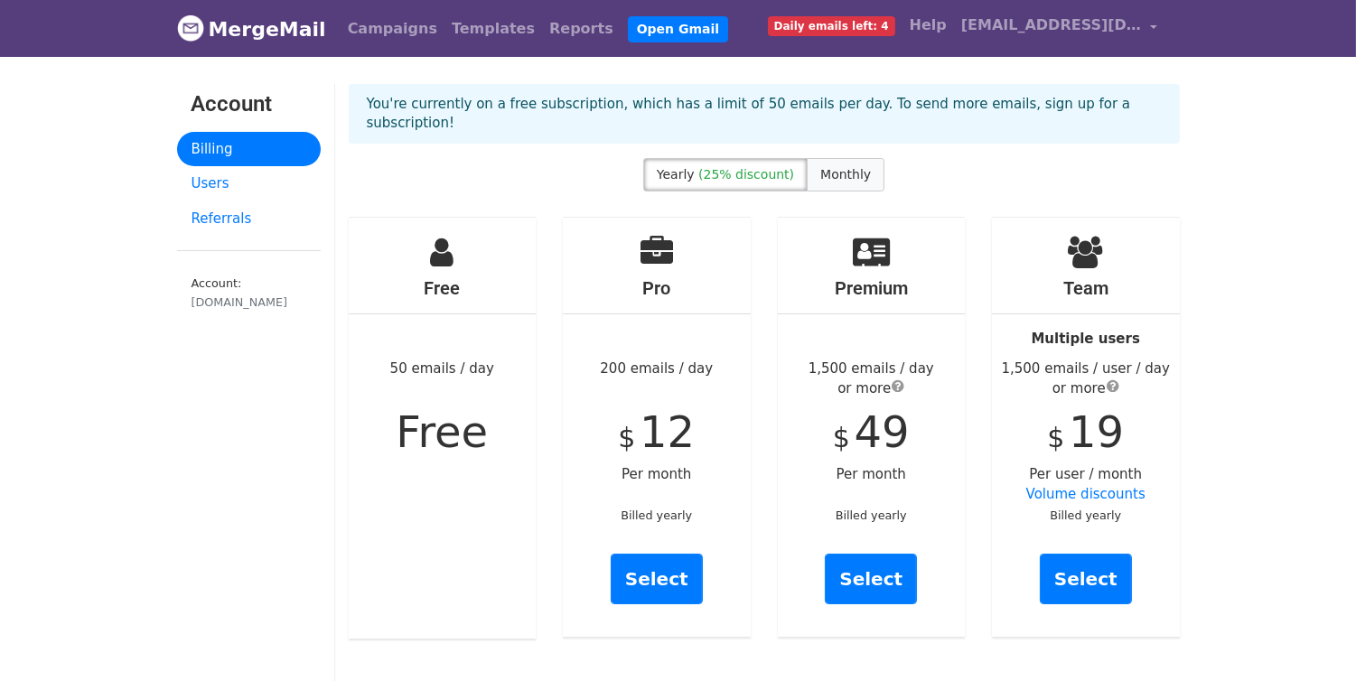
click at [808, 159] on label "Monthly" at bounding box center [845, 174] width 78 height 33
click at [734, 167] on span "(25% discount)" at bounding box center [746, 174] width 96 height 14
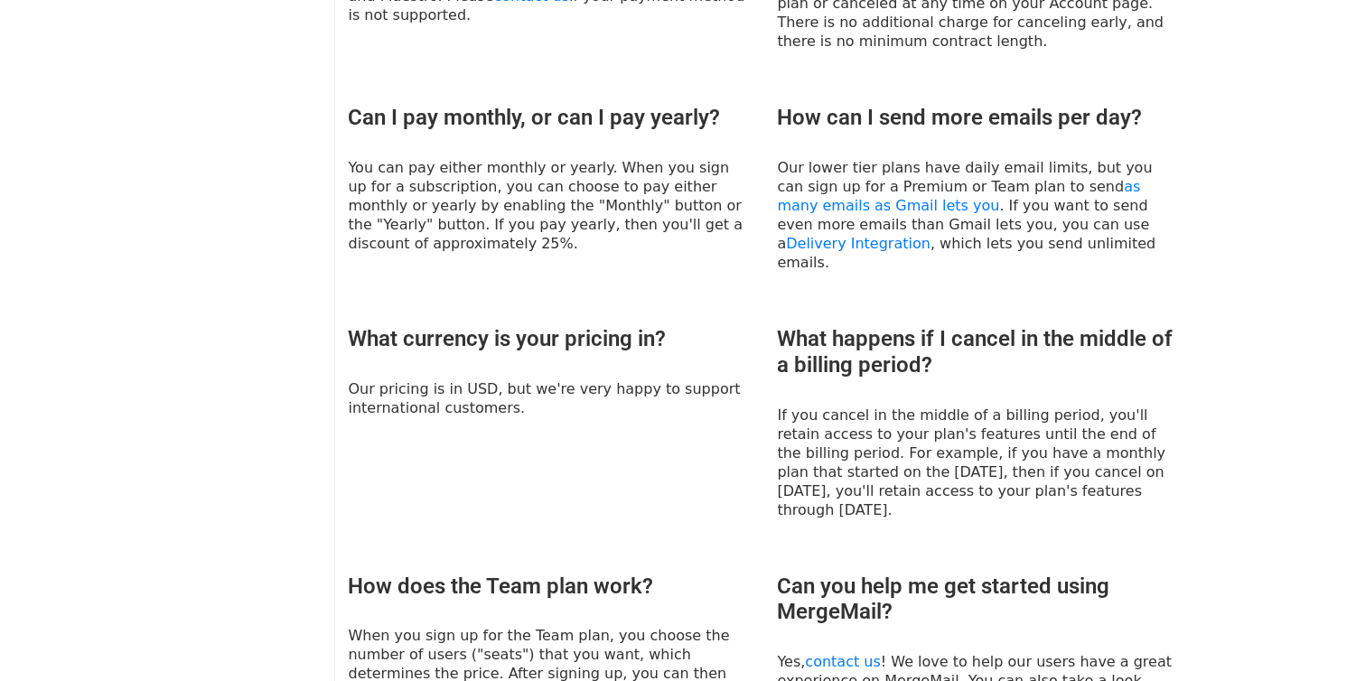
scroll to position [1207, 0]
